Goal: Information Seeking & Learning: Understand process/instructions

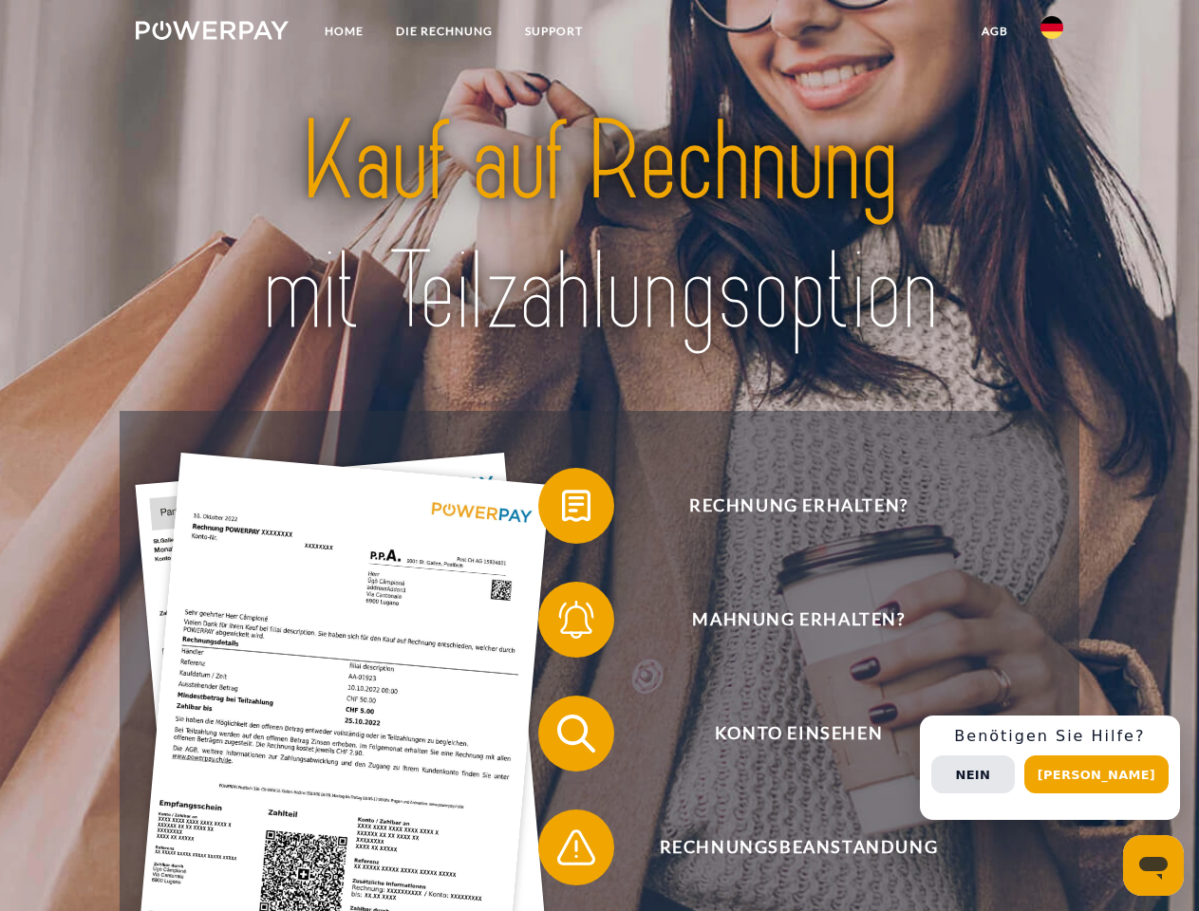
click at [212, 33] on img at bounding box center [212, 30] width 153 height 19
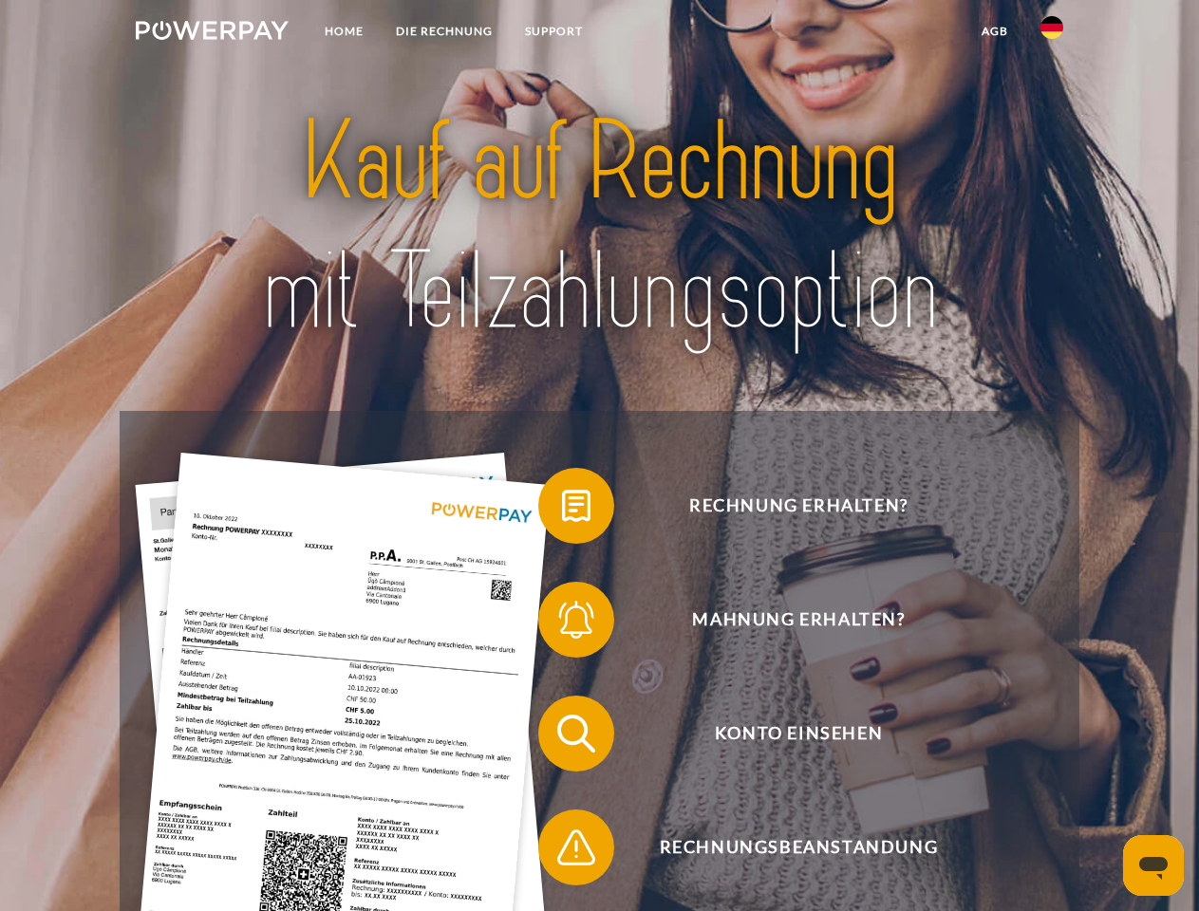
click at [1052, 33] on img at bounding box center [1051, 27] width 23 height 23
click at [994, 31] on link "agb" at bounding box center [994, 31] width 59 height 34
click at [562, 510] on span at bounding box center [547, 505] width 95 height 95
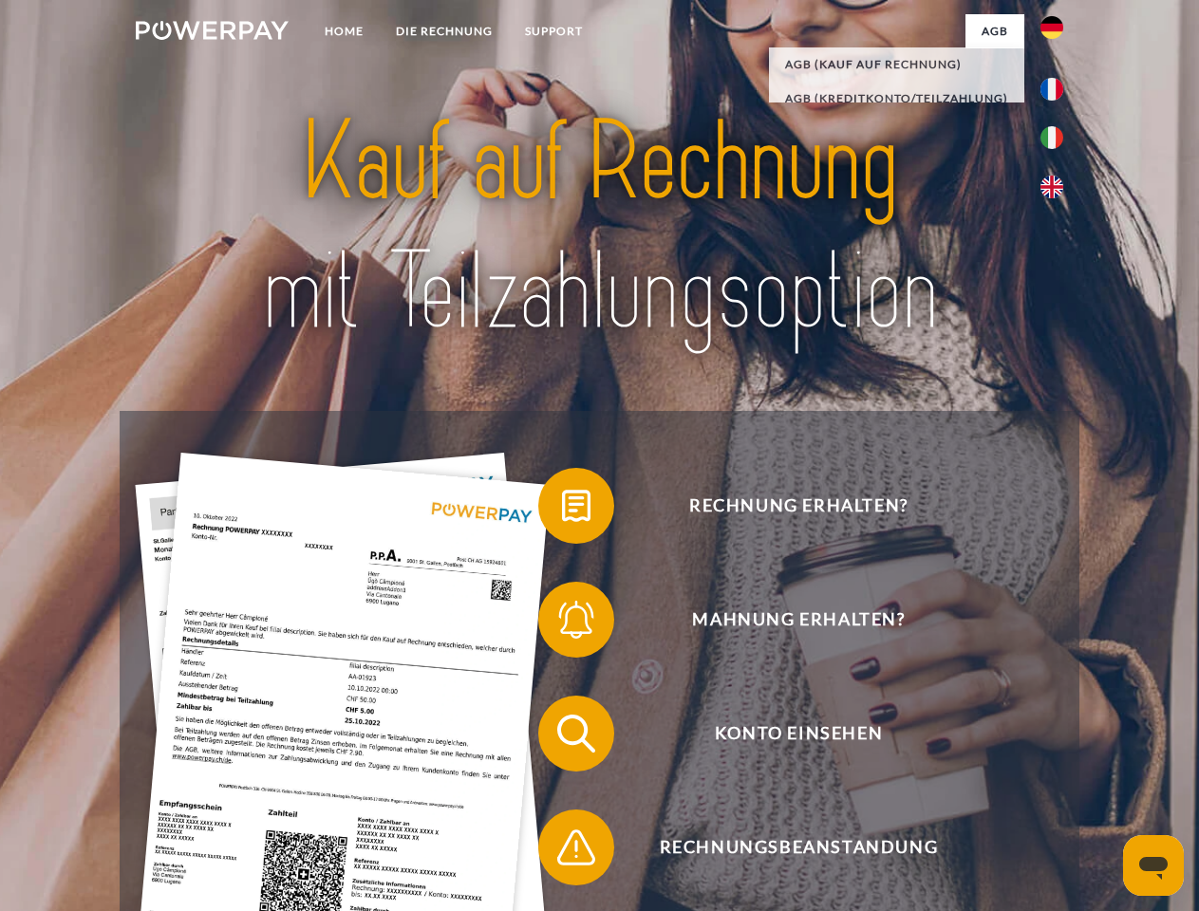
click at [562, 624] on span at bounding box center [547, 619] width 95 height 95
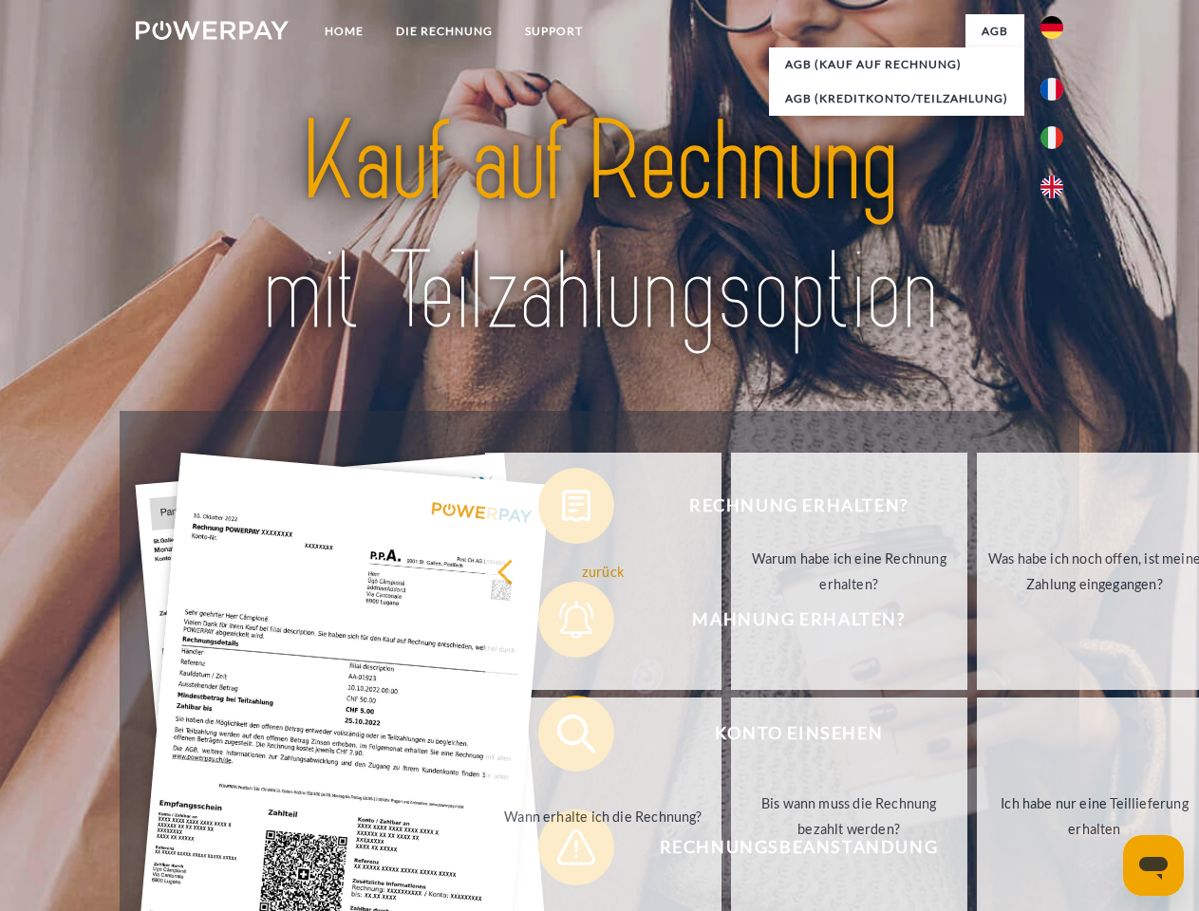
click at [731, 737] on link "Bis wann muss die Rechnung bezahlt werden?" at bounding box center [849, 816] width 236 height 237
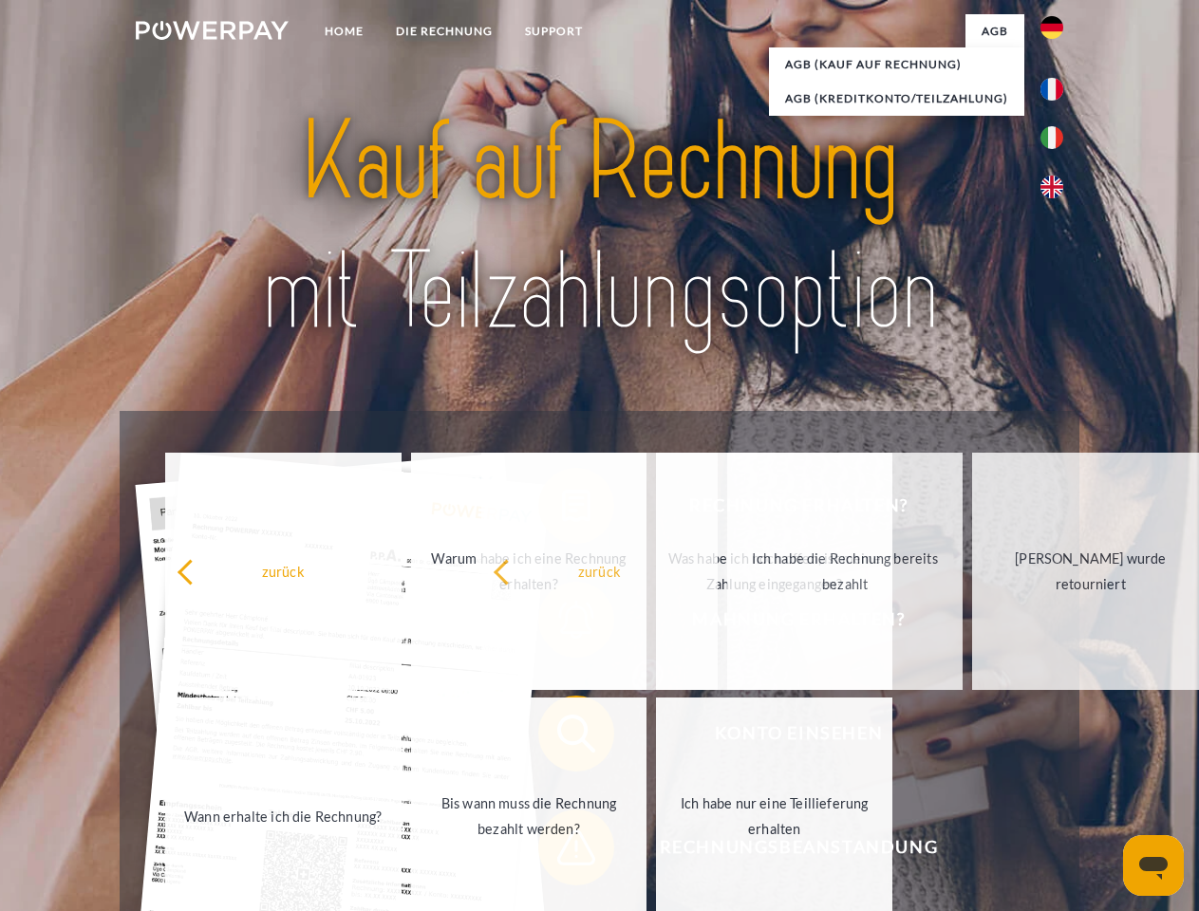
click at [562, 851] on span at bounding box center [547, 847] width 95 height 95
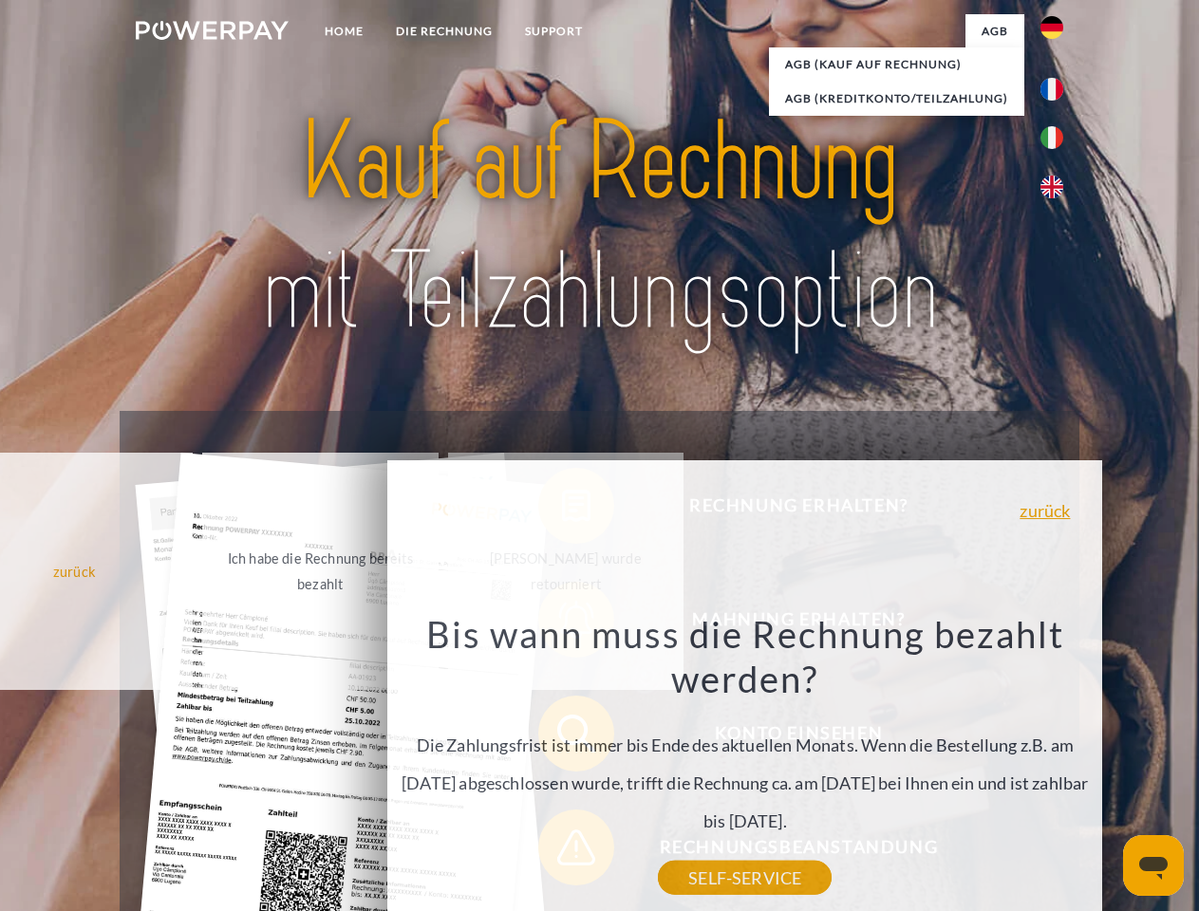
click at [1056, 768] on div "Rechnung erhalten? Mahnung erhalten? Konto einsehen" at bounding box center [599, 790] width 959 height 759
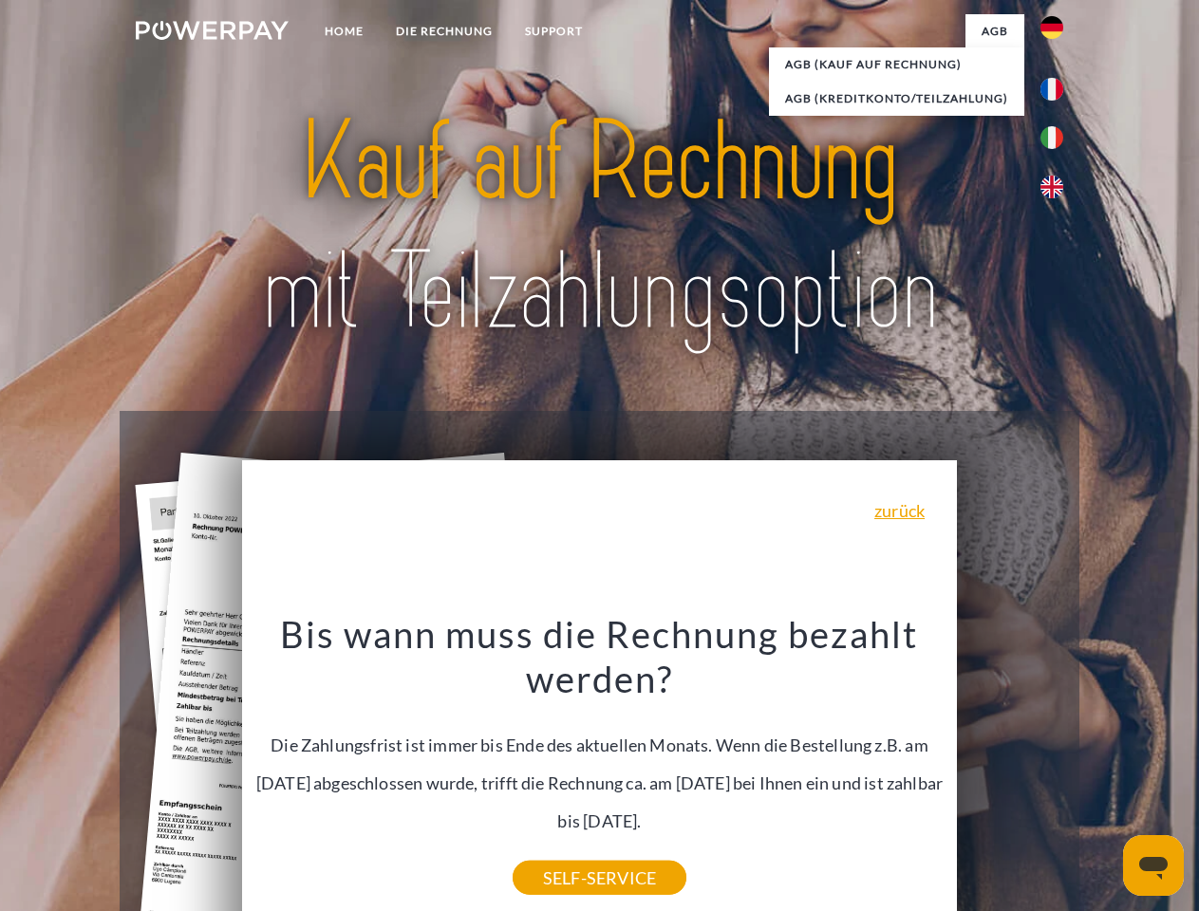
click at [1010, 772] on span "Konto einsehen" at bounding box center [798, 734] width 465 height 76
click at [1103, 774] on header "Home DIE RECHNUNG SUPPORT" at bounding box center [599, 655] width 1199 height 1311
